Goal: Navigation & Orientation: Find specific page/section

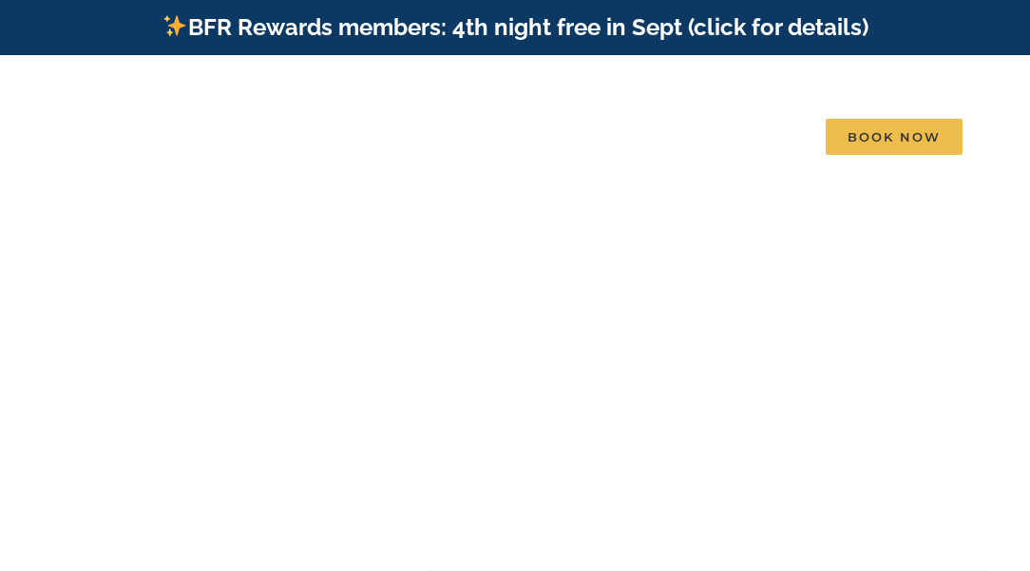
scroll to position [9, 0]
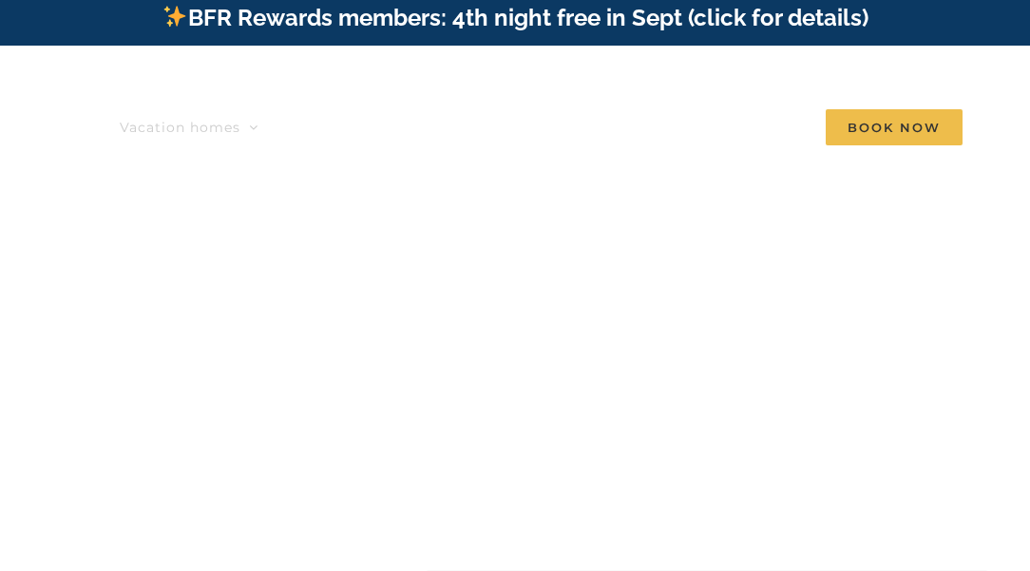
click at [220, 130] on link "Vacation homes" at bounding box center [189, 127] width 139 height 38
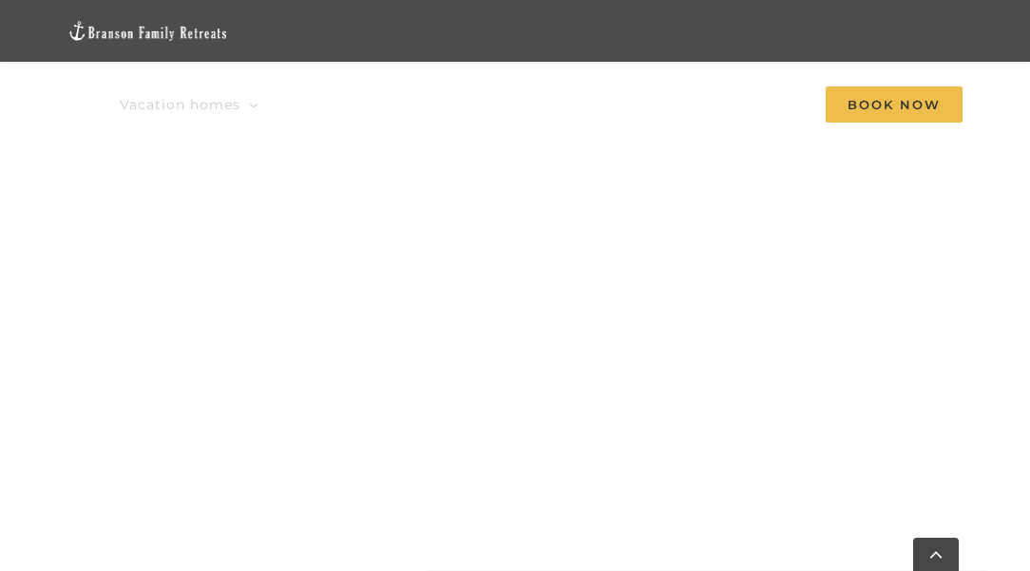
scroll to position [815, 0]
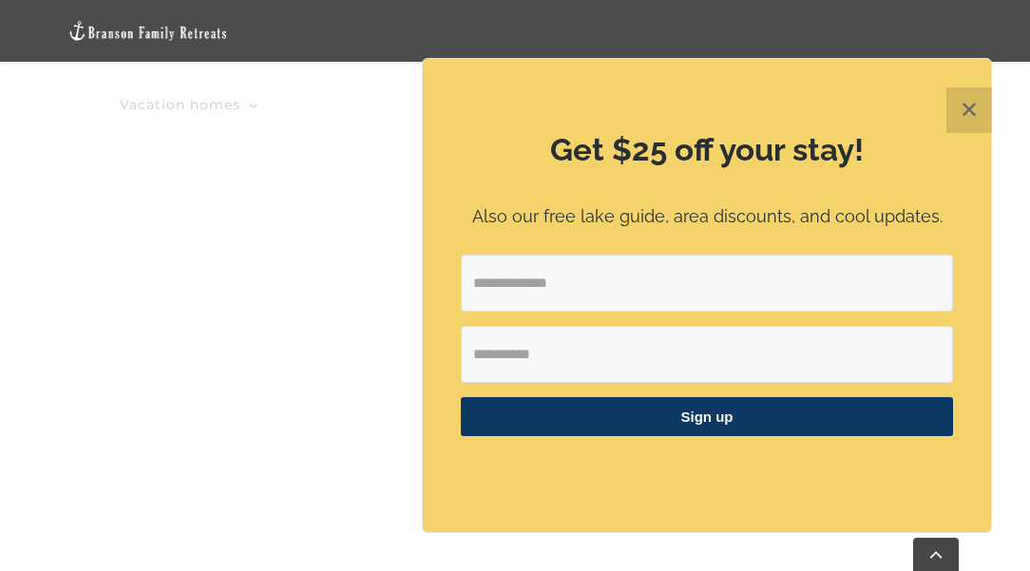
click at [967, 111] on button "✕" at bounding box center [969, 110] width 46 height 46
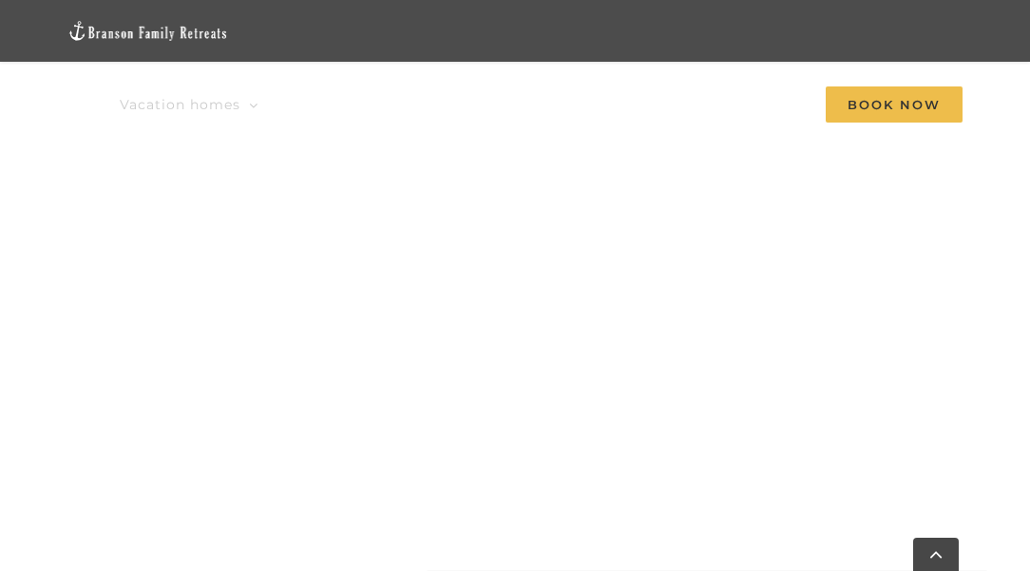
scroll to position [1489, 0]
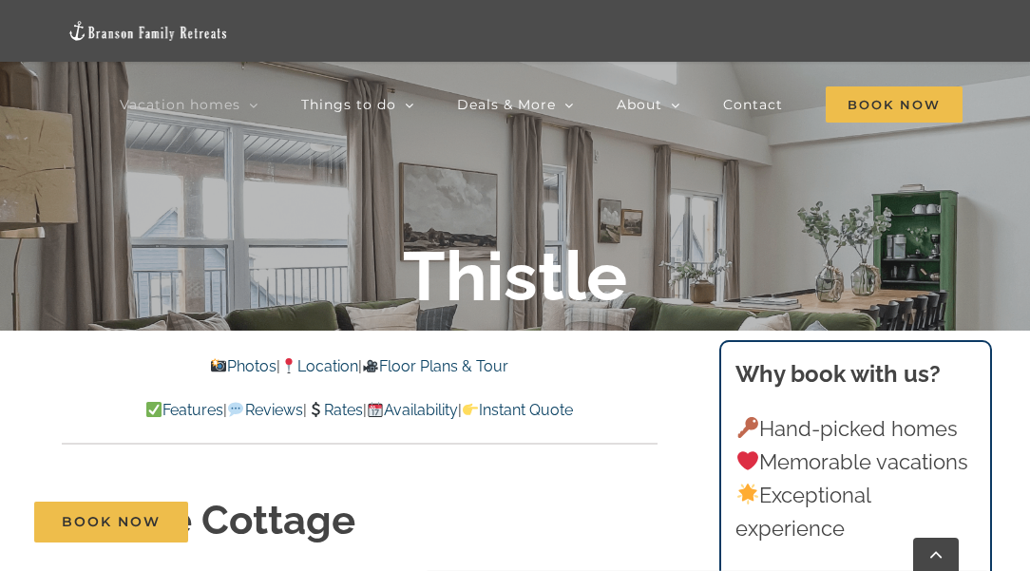
scroll to position [294, 0]
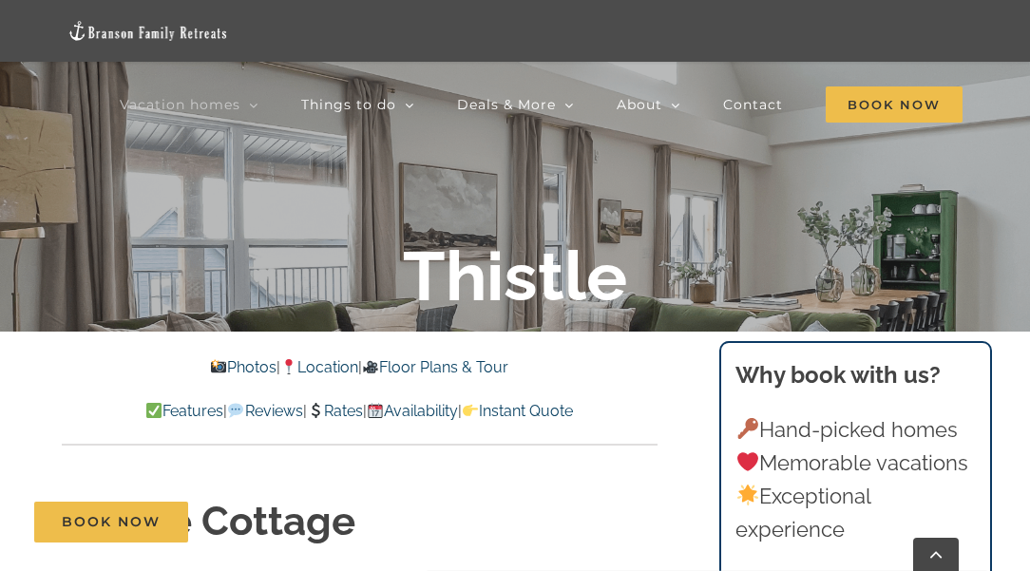
click at [943, 397] on div "Why book with us? Hand-picked homes Memorable vacations Exceptional experience …" at bounding box center [854, 580] width 239 height 444
click at [864, 426] on p "Hand-picked homes Memorable vacations Exceptional experience" at bounding box center [854, 480] width 239 height 134
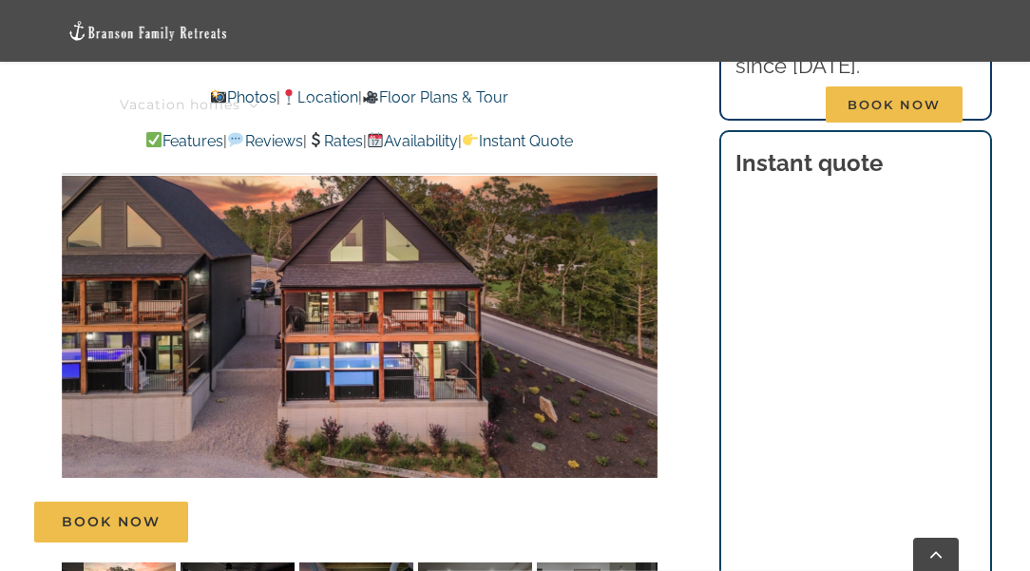
scroll to position [1330, 0]
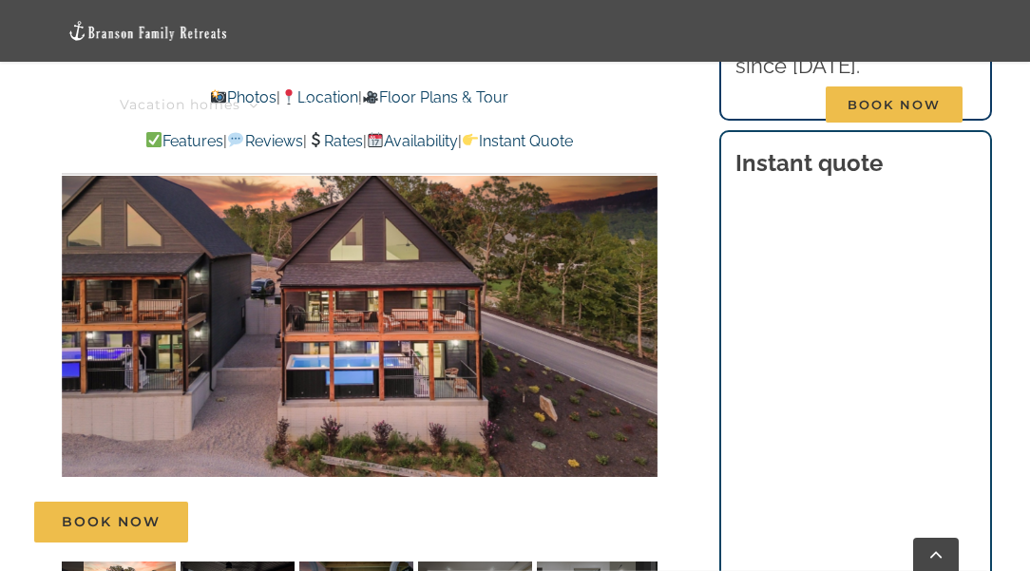
click at [417, 326] on div at bounding box center [360, 308] width 596 height 495
click at [232, 94] on link "Vacation homes" at bounding box center [189, 105] width 139 height 62
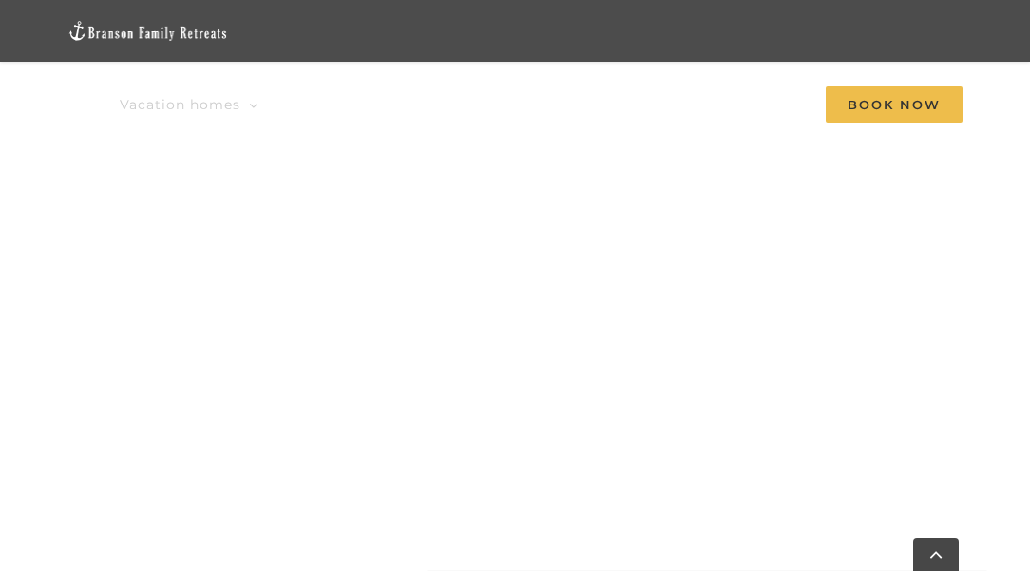
scroll to position [1880, 0]
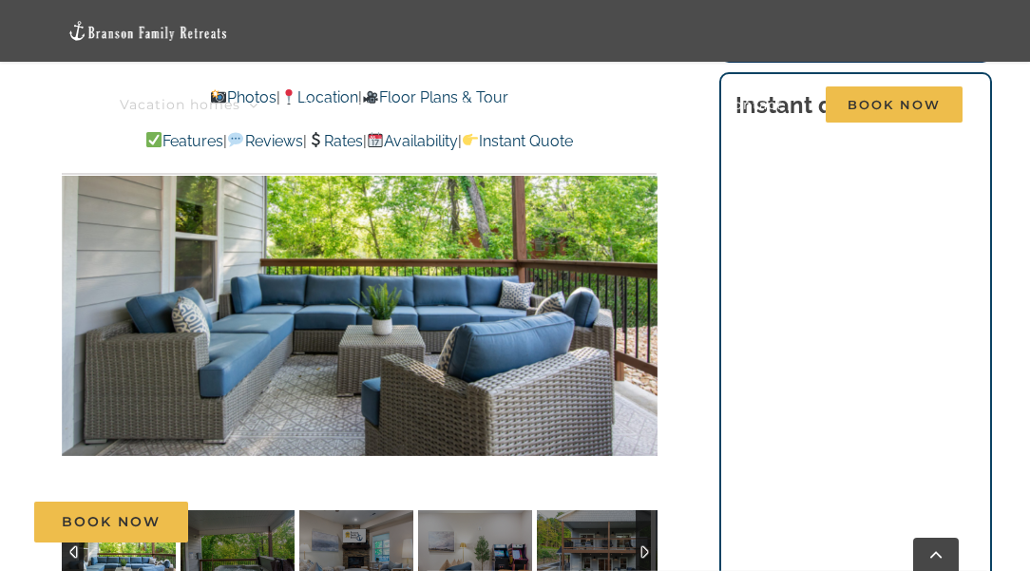
scroll to position [1408, 0]
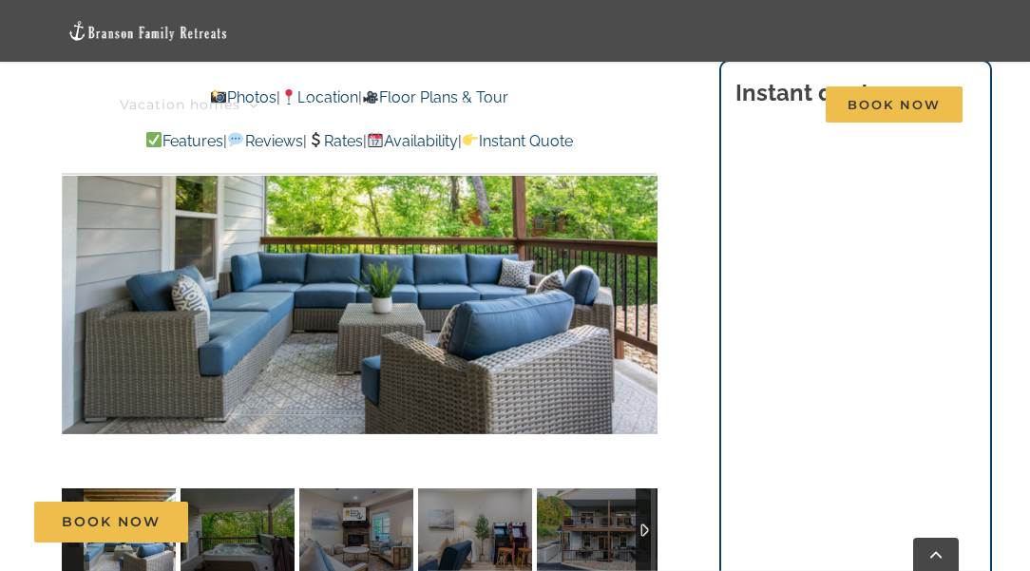
click at [631, 289] on div at bounding box center [360, 235] width 596 height 495
click at [636, 331] on div at bounding box center [360, 235] width 596 height 495
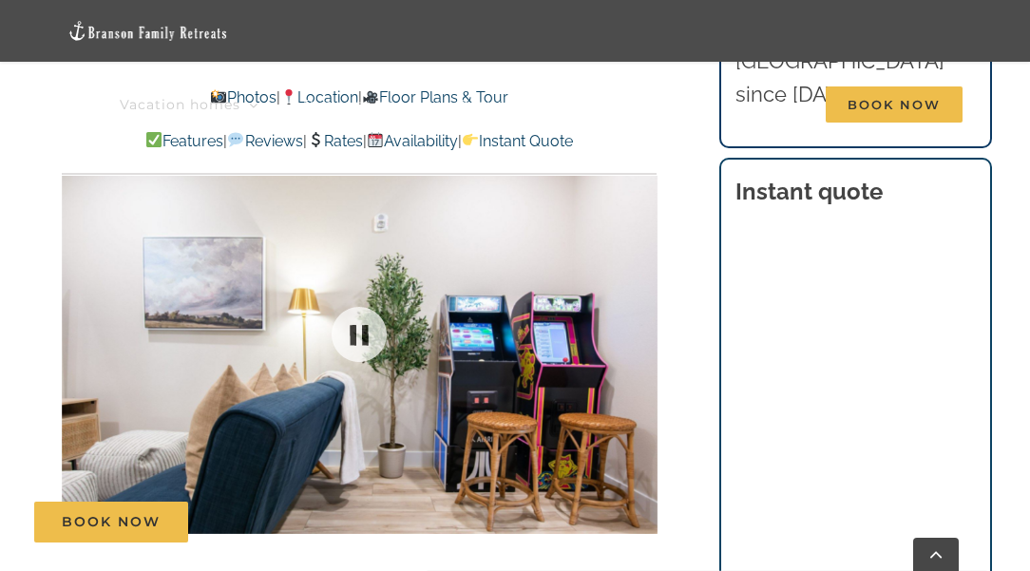
scroll to position [1308, 0]
click at [641, 400] on div at bounding box center [360, 334] width 596 height 495
click at [654, 375] on div at bounding box center [360, 334] width 596 height 495
click at [473, 101] on span "Deals & More" at bounding box center [506, 104] width 99 height 13
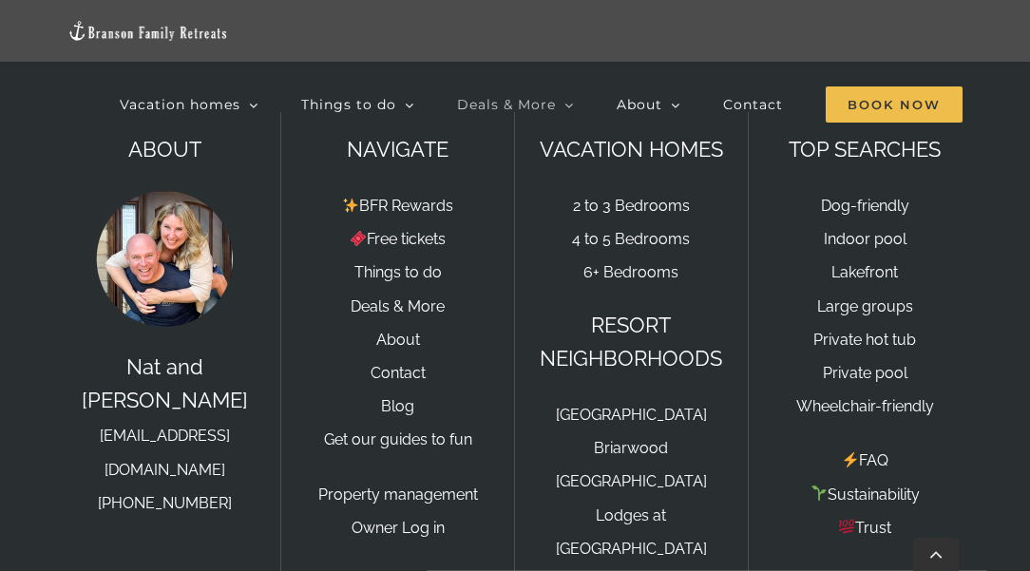
scroll to position [4640, 0]
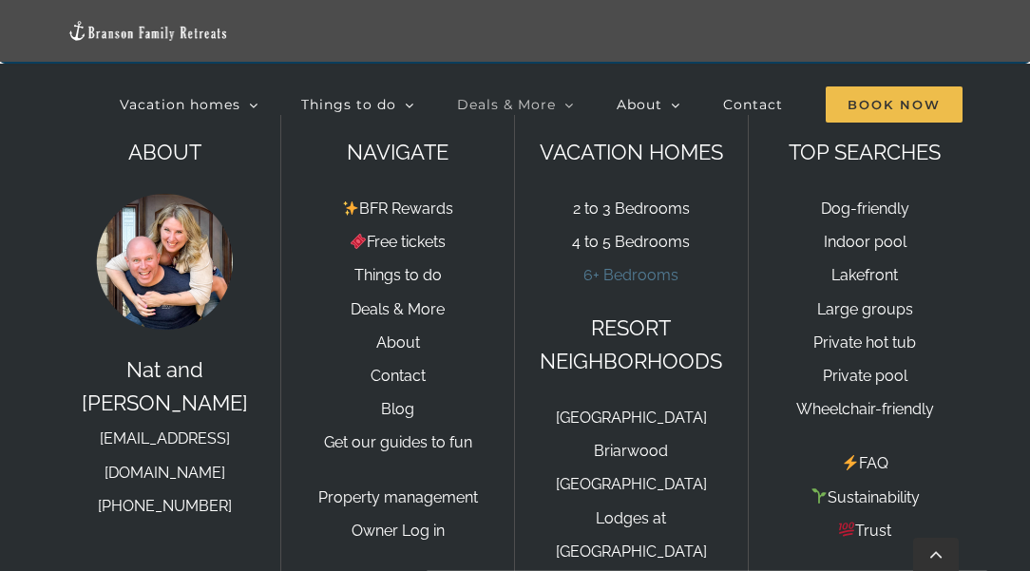
click at [636, 284] on link "6+ Bedrooms" at bounding box center [630, 275] width 95 height 18
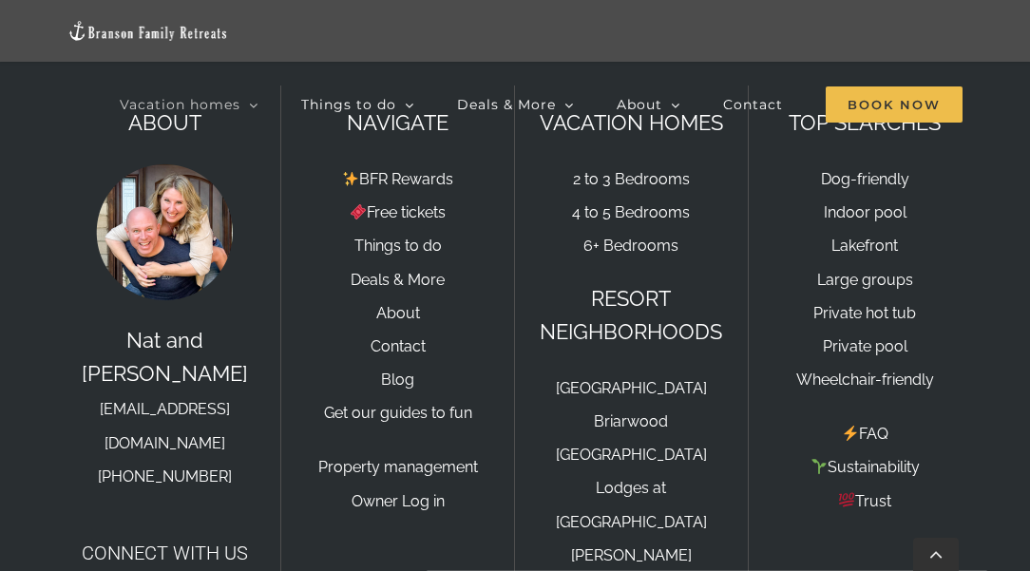
scroll to position [3082, 0]
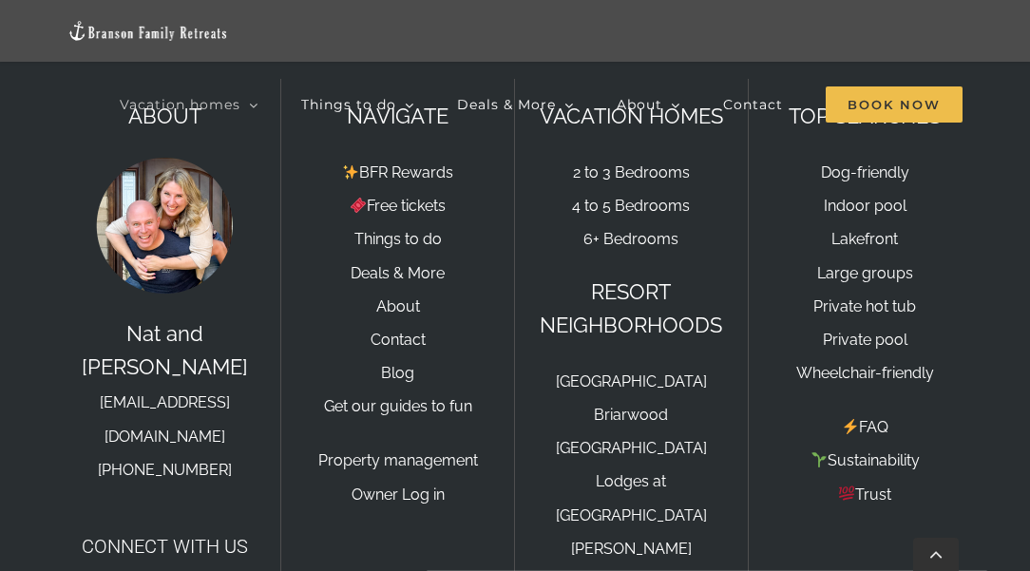
click at [166, 227] on img at bounding box center [164, 225] width 142 height 142
click at [158, 241] on img at bounding box center [164, 225] width 142 height 142
click at [181, 210] on img at bounding box center [164, 225] width 142 height 142
click at [183, 532] on h4 "Connect with us" at bounding box center [164, 546] width 195 height 28
